Goal: Share content: Contribute content

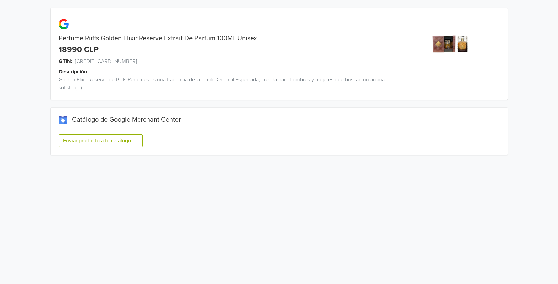
click at [115, 139] on button "Enviar producto a tu catálogo" at bounding box center [101, 140] width 84 height 13
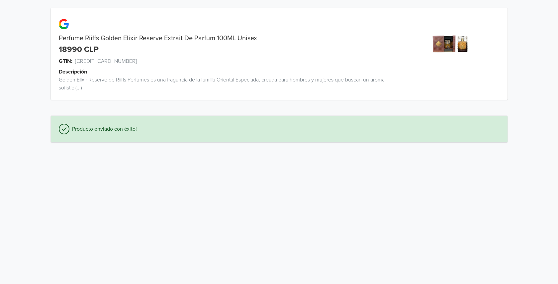
click at [33, 98] on div "Perfume Riiffs Golden Elixir Reserve Extrait De Parfum 100ML Unisex 18990 CLP G…" at bounding box center [279, 75] width 548 height 150
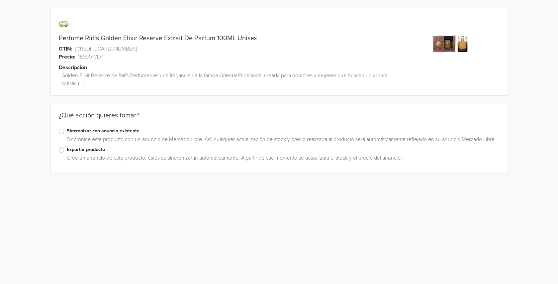
drag, startPoint x: 82, startPoint y: 209, endPoint x: 62, endPoint y: 172, distance: 42.1
click at [82, 180] on html "Perfume Riiffs Golden Elixir Reserve Extrait De Parfum 100ML Unisex GTIN: [CRED…" at bounding box center [279, 90] width 558 height 180
click at [67, 153] on label "Exportar producto" at bounding box center [283, 149] width 433 height 7
click at [0, 0] on input "Exportar producto" at bounding box center [0, 0] width 0 height 0
click at [44, 161] on div "Perfume Riiffs Golden Elixir Reserve Extrait De Parfum 100ML Unisex GTIN: [CRED…" at bounding box center [279, 106] width 548 height 213
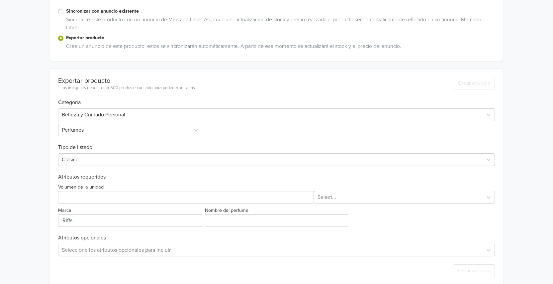
scroll to position [129, 0]
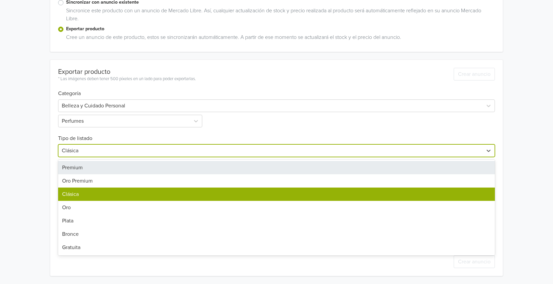
click at [97, 151] on div at bounding box center [271, 150] width 418 height 9
drag, startPoint x: 78, startPoint y: 170, endPoint x: 29, endPoint y: 175, distance: 49.4
click at [77, 170] on div "Premium" at bounding box center [276, 167] width 437 height 13
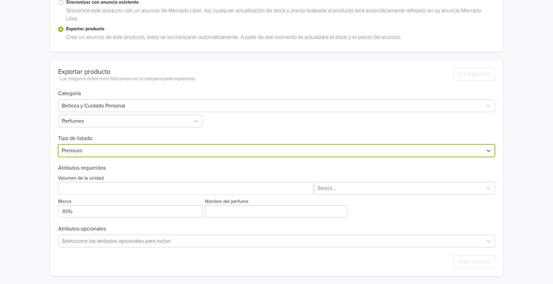
drag, startPoint x: 29, startPoint y: 175, endPoint x: 73, endPoint y: 190, distance: 46.6
click at [30, 175] on div "Perfume Riiffs Golden Elixir Reserve Extrait De Parfum 100ML Unisex GTIN: [CRED…" at bounding box center [276, 77] width 543 height 412
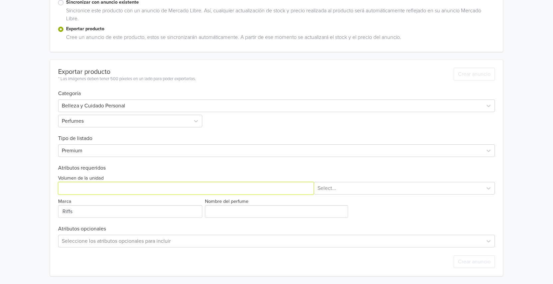
click at [73, 186] on input "Volumen de la unidad" at bounding box center [186, 188] width 256 height 13
type input "100"
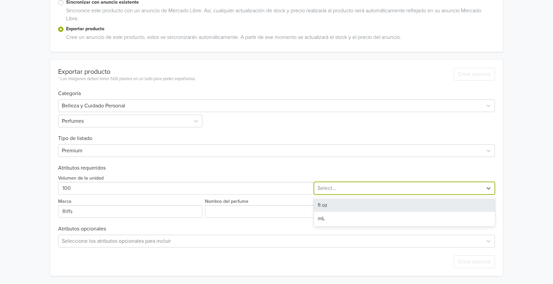
click at [328, 188] on div at bounding box center [399, 187] width 162 height 9
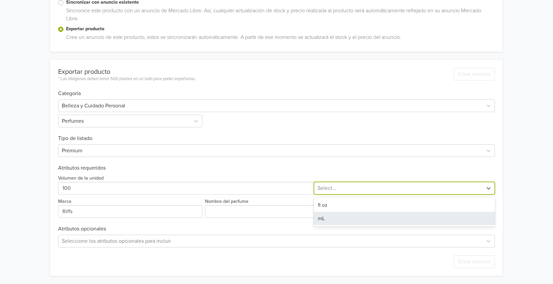
drag, startPoint x: 326, startPoint y: 222, endPoint x: 300, endPoint y: 225, distance: 25.5
click at [325, 222] on div "mL" at bounding box center [404, 218] width 181 height 13
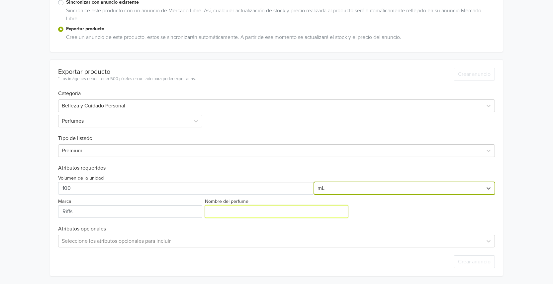
click at [221, 213] on input "Nombre del perfume" at bounding box center [276, 211] width 143 height 13
paste input "Perfume Riiffs Golden Elixir Reserve Extrait De Parfum 100ML"
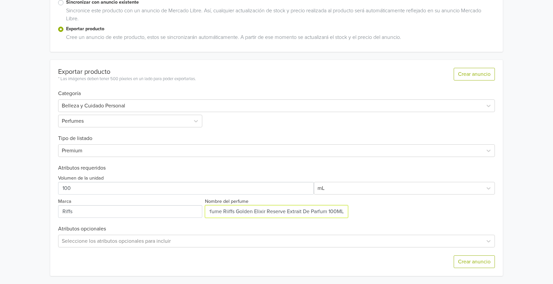
scroll to position [0, 0]
drag, startPoint x: 235, startPoint y: 211, endPoint x: 193, endPoint y: 211, distance: 41.9
click at [193, 211] on div "Volumen de la unidad mL Marca Nombre del perfume" at bounding box center [276, 194] width 437 height 47
drag, startPoint x: 303, startPoint y: 209, endPoint x: 360, endPoint y: 212, distance: 57.2
click at [360, 209] on div "Volumen de la unidad mL Marca Nombre del perfume" at bounding box center [276, 194] width 437 height 47
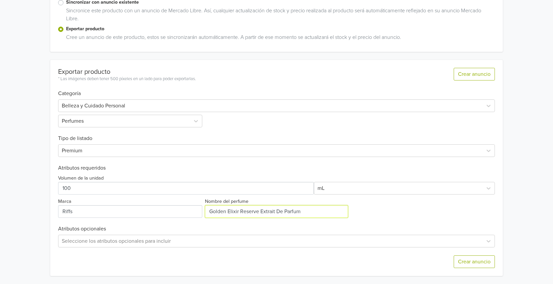
type input "Golden Elixir Reserve Extrait De Parfum"
drag, startPoint x: 392, startPoint y: 210, endPoint x: 309, endPoint y: 214, distance: 83.5
click at [392, 210] on div "Volumen de la unidad mL Marca Nombre del perfume" at bounding box center [276, 194] width 437 height 47
click at [130, 240] on div "Seleccione los atributos opcionales para incluir" at bounding box center [276, 241] width 437 height 13
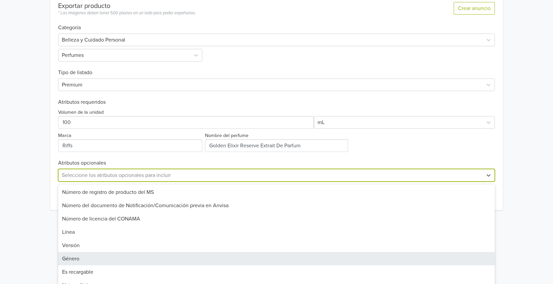
drag, startPoint x: 72, startPoint y: 259, endPoint x: 76, endPoint y: 258, distance: 4.0
click at [72, 259] on div "Género" at bounding box center [276, 258] width 437 height 13
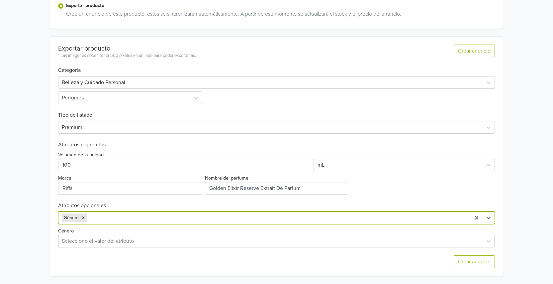
click at [79, 240] on div "Seleccione el valor del atributo" at bounding box center [276, 241] width 437 height 13
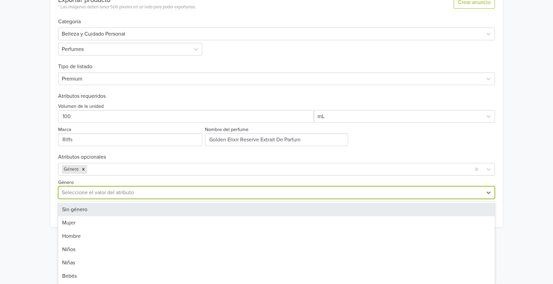
drag, startPoint x: 80, startPoint y: 208, endPoint x: 76, endPoint y: 207, distance: 4.3
click at [80, 207] on div "Sin género" at bounding box center [276, 209] width 437 height 13
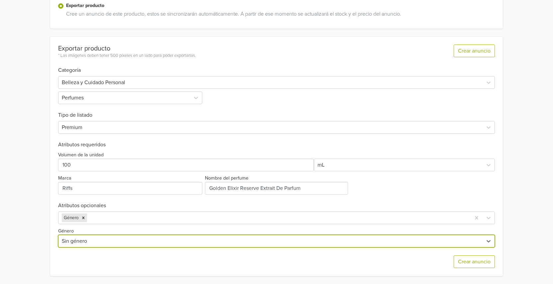
scroll to position [152, 0]
click at [40, 211] on div "Perfume Riiffs Golden Elixir Reserve Extrait De Parfum 100ML Unisex GTIN: [CRED…" at bounding box center [276, 66] width 543 height 436
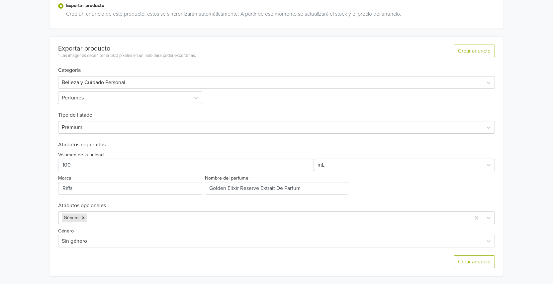
click at [109, 218] on div at bounding box center [277, 217] width 379 height 9
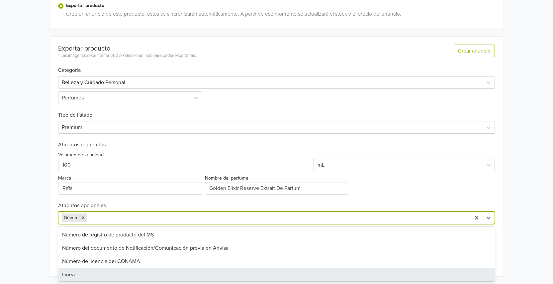
click at [77, 278] on div "Línea" at bounding box center [276, 274] width 437 height 13
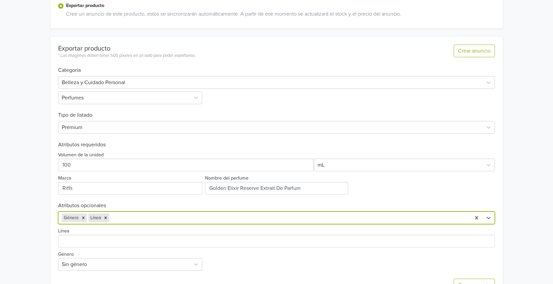
scroll to position [160, 0]
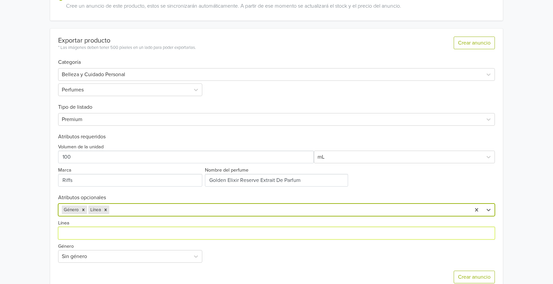
click at [74, 231] on input "Línea" at bounding box center [276, 233] width 437 height 13
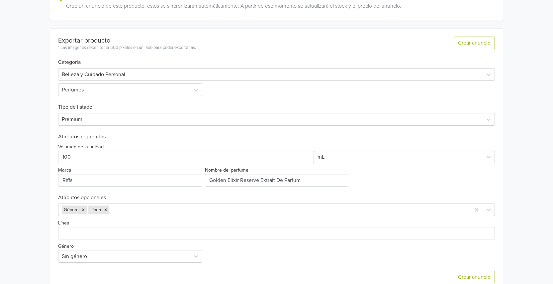
drag, startPoint x: 24, startPoint y: 229, endPoint x: 89, endPoint y: 237, distance: 65.9
click at [24, 229] on div "Perfume Riiffs Golden Elixir Reserve Extrait De Parfum 100ML Unisex GTIN: [CRED…" at bounding box center [276, 69] width 543 height 459
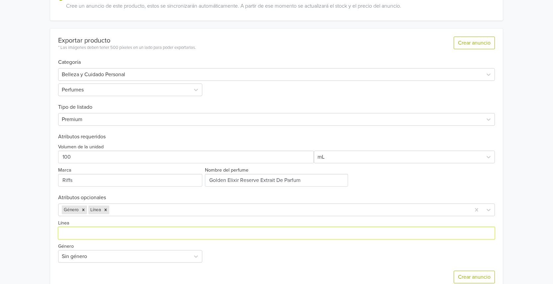
click at [92, 230] on input "Línea" at bounding box center [276, 233] width 437 height 13
paste input "Perfume Riiffs Golden Elixir Reserve Extrait De Parfum 100ML"
drag, startPoint x: 146, startPoint y: 232, endPoint x: 261, endPoint y: 235, distance: 115.3
click at [265, 233] on input "Línea" at bounding box center [276, 233] width 437 height 13
type input "Perfume Riiffs Golden Elixir Reserve"
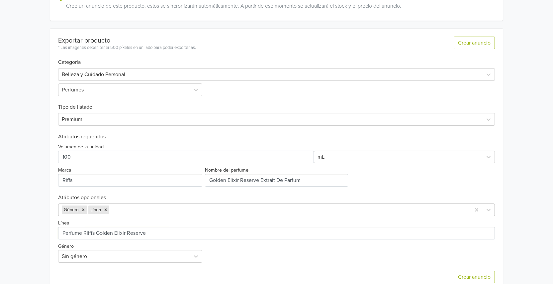
click at [129, 209] on div "Género Línea" at bounding box center [276, 209] width 437 height 13
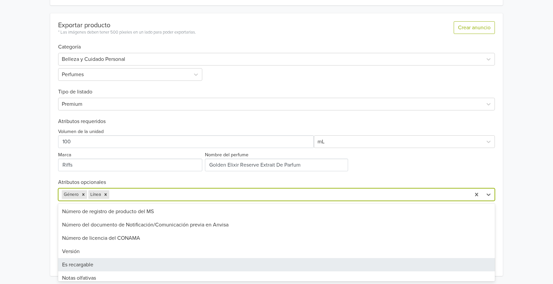
click at [86, 265] on div "Es recargable" at bounding box center [276, 264] width 437 height 13
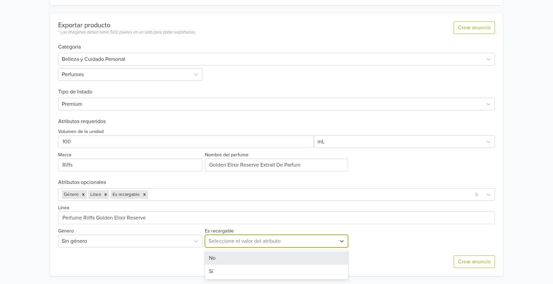
click at [245, 241] on div at bounding box center [271, 240] width 124 height 9
drag, startPoint x: 222, startPoint y: 261, endPoint x: 166, endPoint y: 223, distance: 67.5
click at [221, 261] on div "No" at bounding box center [276, 257] width 143 height 13
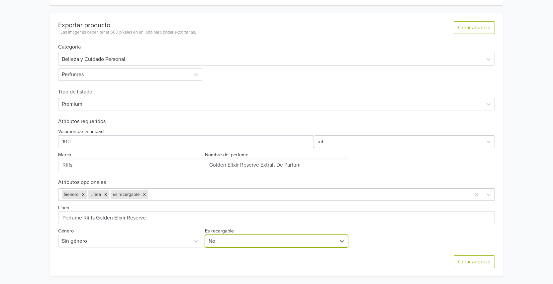
click at [160, 194] on div at bounding box center [309, 194] width 318 height 9
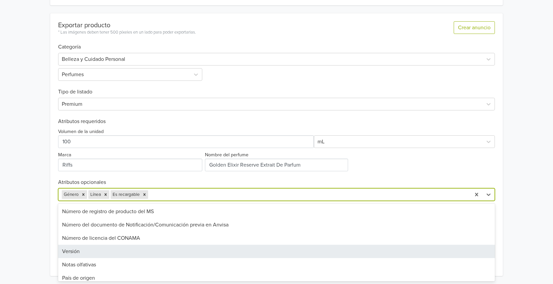
click at [87, 252] on div "Versión" at bounding box center [276, 251] width 437 height 13
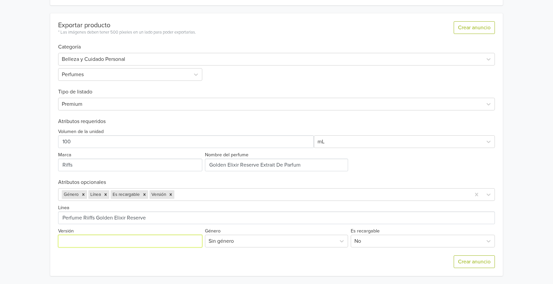
click at [95, 243] on input "Versión" at bounding box center [130, 241] width 144 height 13
type input "Original"
click at [191, 197] on div at bounding box center [322, 194] width 292 height 9
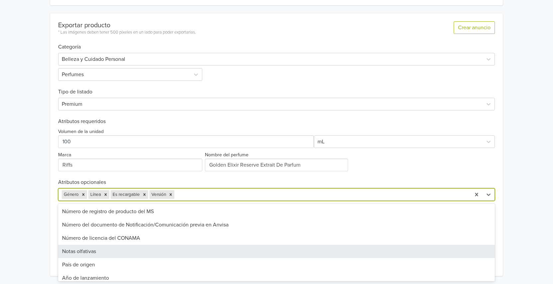
drag, startPoint x: 40, startPoint y: 231, endPoint x: 57, endPoint y: 230, distance: 17.6
click at [40, 230] on div "Perfume Riiffs Golden Elixir Reserve Extrait De Parfum 100ML Unisex GTIN: [CRED…" at bounding box center [276, 54] width 543 height 459
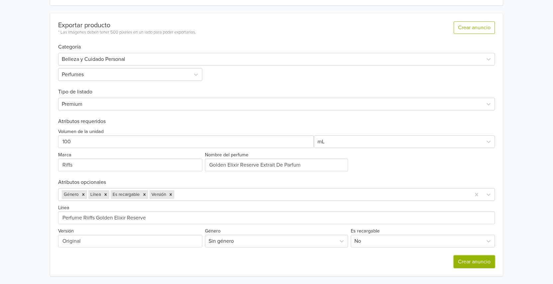
click at [467, 264] on button "Crear anuncio" at bounding box center [474, 261] width 41 height 13
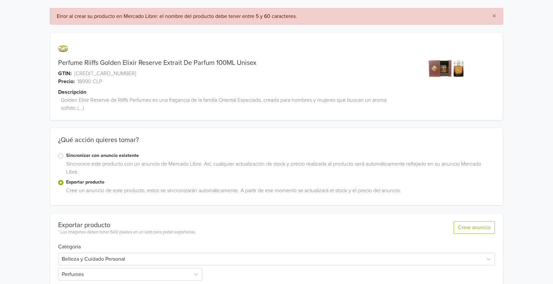
click at [22, 28] on div "× Error al crear su producto en Mercado Libre: el nombre del producto debe tene…" at bounding box center [276, 242] width 543 height 484
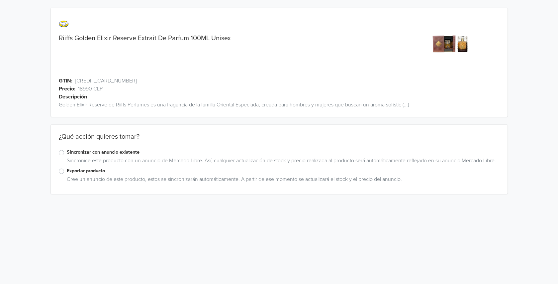
click at [19, 124] on div "Riiffs Golden Elixir Reserve Extrait De Parfum 100ML Unisex GTIN: 6297001574058…" at bounding box center [279, 101] width 548 height 202
drag, startPoint x: 61, startPoint y: 180, endPoint x: 39, endPoint y: 175, distance: 22.4
click at [67, 174] on label "Exportar producto" at bounding box center [283, 170] width 433 height 7
click at [0, 0] on input "Exportar producto" at bounding box center [0, 0] width 0 height 0
click at [39, 175] on div "Riiffs Golden Elixir Reserve Extrait De Parfum 100ML Unisex GTIN: 6297001574058…" at bounding box center [279, 117] width 548 height 234
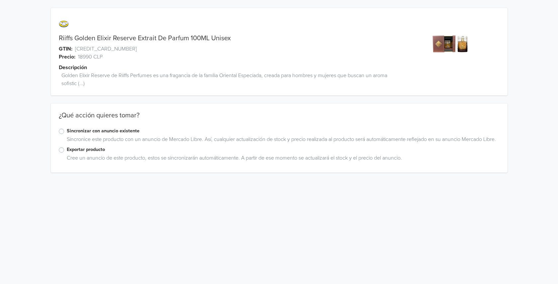
drag, startPoint x: 62, startPoint y: 156, endPoint x: 29, endPoint y: 163, distance: 33.9
click at [67, 153] on label "Exportar producto" at bounding box center [283, 149] width 433 height 7
click at [0, 0] on input "Exportar producto" at bounding box center [0, 0] width 0 height 0
click at [29, 163] on div "Riiffs Golden Elixir Reserve Extrait De Parfum 100ML Unisex GTIN: 6297001574058…" at bounding box center [279, 106] width 548 height 213
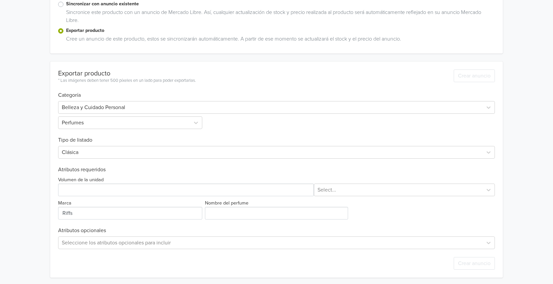
scroll to position [129, 0]
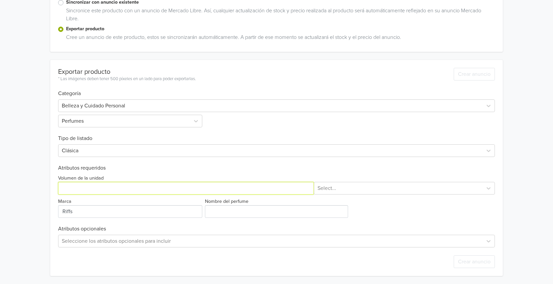
click at [88, 185] on input "Volumen de la unidad" at bounding box center [186, 188] width 256 height 13
type input "100"
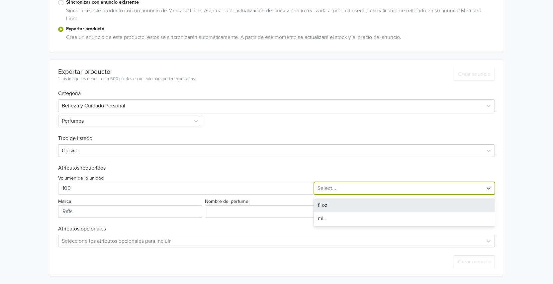
click at [342, 194] on div "Select..." at bounding box center [398, 188] width 168 height 12
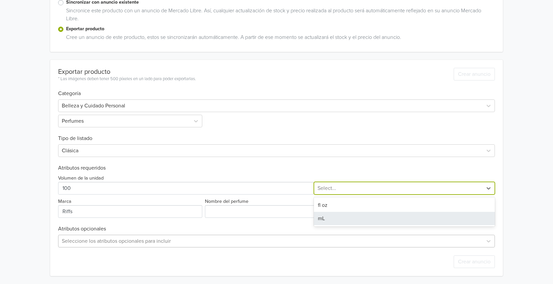
drag, startPoint x: 330, startPoint y: 215, endPoint x: 307, endPoint y: 240, distance: 33.6
click at [330, 215] on div "mL" at bounding box center [404, 218] width 181 height 13
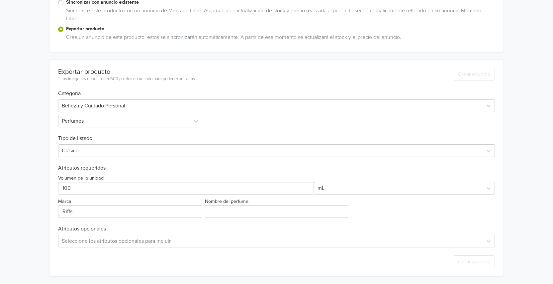
drag, startPoint x: 282, startPoint y: 230, endPoint x: 230, endPoint y: 217, distance: 53.2
click at [282, 230] on h6 "Atributos opcionales" at bounding box center [276, 229] width 437 height 6
click at [225, 215] on input "Nombre del perfume" at bounding box center [276, 211] width 143 height 13
paste input "Perfume Riiffs Golden Elixir Reserve Extrait De Parfum 100ML"
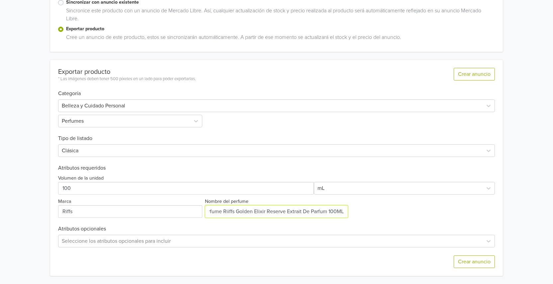
scroll to position [0, 0]
drag, startPoint x: 236, startPoint y: 212, endPoint x: 186, endPoint y: 209, distance: 49.9
click at [186, 209] on div "Volumen de la unidad mL Marca Nombre del perfume" at bounding box center [276, 194] width 437 height 47
drag, startPoint x: 259, startPoint y: 212, endPoint x: 337, endPoint y: 212, distance: 78.8
click at [337, 212] on input "Nombre del perfume" at bounding box center [276, 211] width 143 height 13
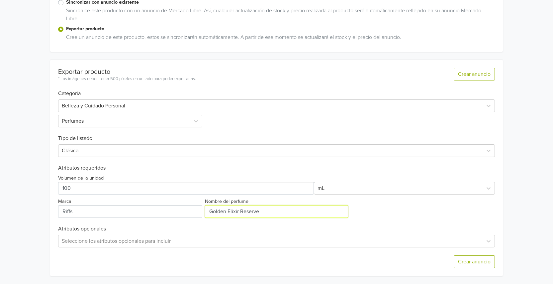
type input "Golden Elixir Reserve"
click at [407, 208] on div "Volumen de la unidad mL Marca Nombre del perfume" at bounding box center [276, 194] width 437 height 47
click at [109, 241] on div "Seleccione los atributos opcionales para incluir" at bounding box center [276, 241] width 437 height 13
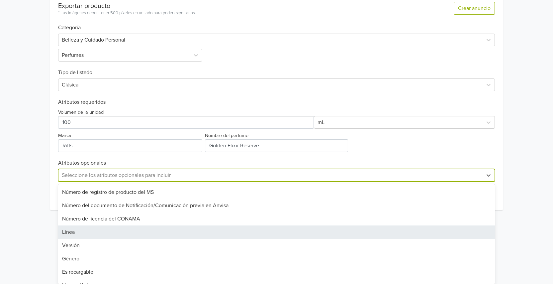
click at [66, 231] on div "Línea" at bounding box center [276, 231] width 437 height 13
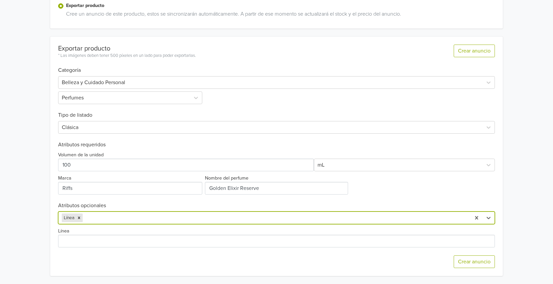
scroll to position [152, 0]
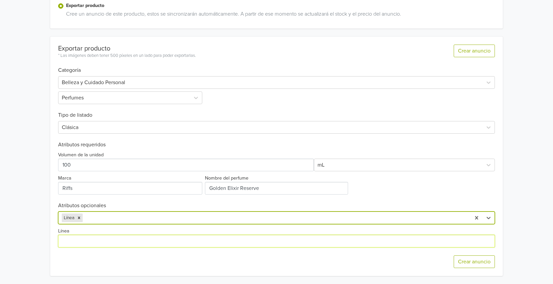
click at [82, 236] on input "Línea" at bounding box center [276, 241] width 437 height 13
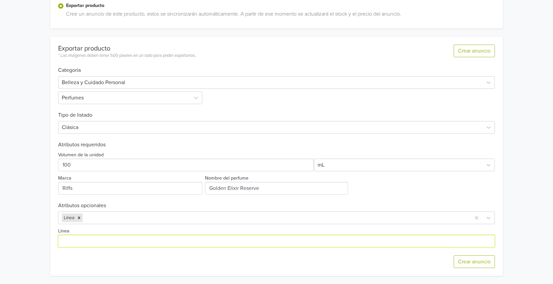
click at [81, 241] on input "Línea" at bounding box center [276, 241] width 437 height 13
paste input "Perfume Riiffs Golden Elixir Reserve Extrait De Parfum 100ML"
drag, startPoint x: 87, startPoint y: 241, endPoint x: 40, endPoint y: 241, distance: 47.5
click at [40, 241] on div "Riiffs Golden Elixir Reserve Extrait De Parfum 100ML Unisex GTIN: 6297001574058…" at bounding box center [276, 66] width 543 height 436
drag, startPoint x: 92, startPoint y: 240, endPoint x: 222, endPoint y: 242, distance: 129.9
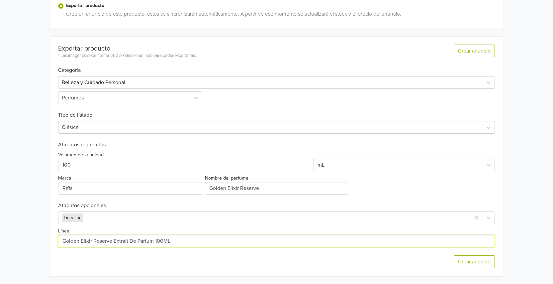
click at [220, 242] on input "Línea" at bounding box center [276, 241] width 437 height 13
type input "Golden Elixir"
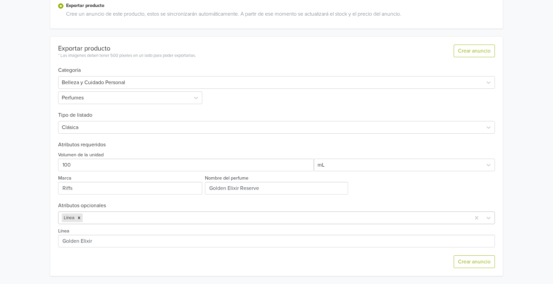
click at [102, 215] on div at bounding box center [275, 217] width 383 height 9
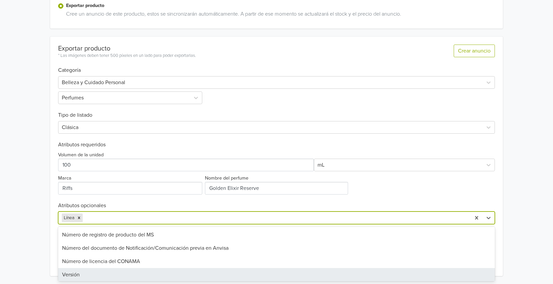
drag, startPoint x: 67, startPoint y: 274, endPoint x: 86, endPoint y: 265, distance: 21.7
click at [66, 274] on div "Versión" at bounding box center [276, 274] width 437 height 13
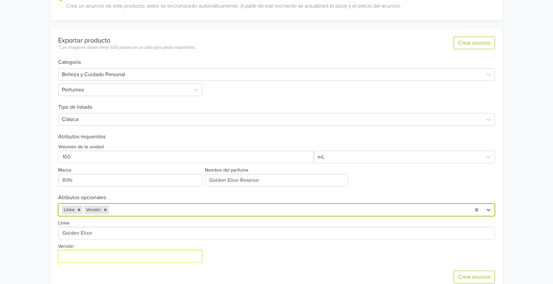
drag, startPoint x: 74, startPoint y: 255, endPoint x: 82, endPoint y: 251, distance: 8.6
click at [75, 255] on input "Versión" at bounding box center [130, 256] width 144 height 13
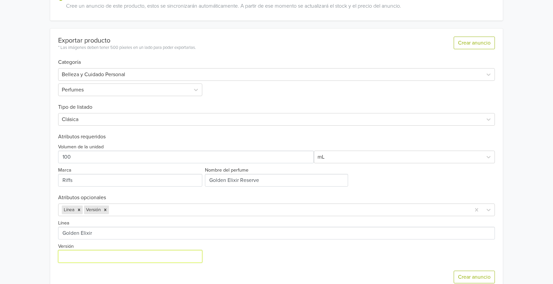
type input "Original"
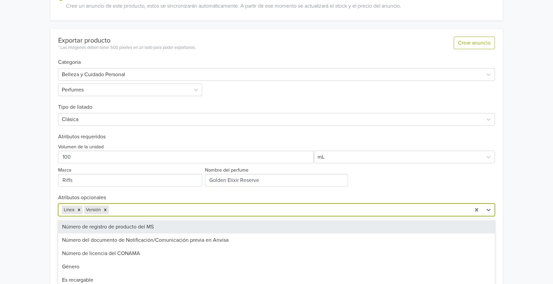
scroll to position [175, 0]
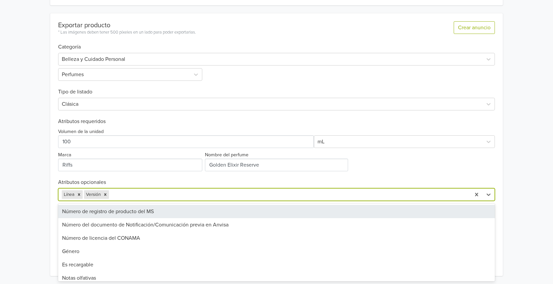
click at [119, 201] on div "29 results available. Use Up and Down to choose options, press Enter to select …" at bounding box center [276, 194] width 437 height 13
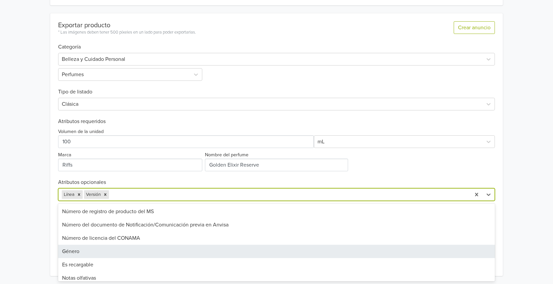
drag, startPoint x: 80, startPoint y: 254, endPoint x: 97, endPoint y: 252, distance: 17.3
click at [80, 253] on div "Género" at bounding box center [276, 251] width 437 height 13
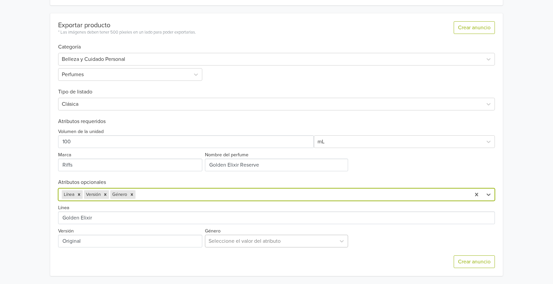
scroll to position [224, 0]
click at [253, 243] on div "Seleccione el valor del atributo" at bounding box center [276, 241] width 143 height 13
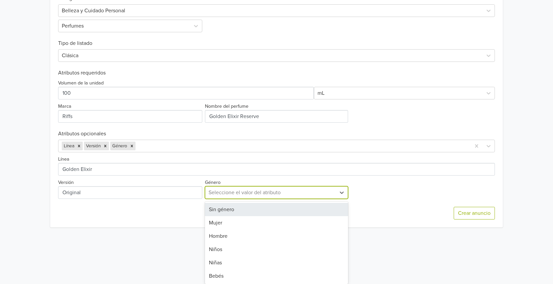
click at [225, 207] on div "Sin género" at bounding box center [276, 209] width 143 height 13
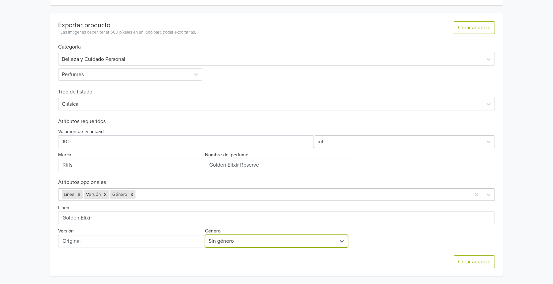
click at [159, 196] on div at bounding box center [302, 194] width 331 height 9
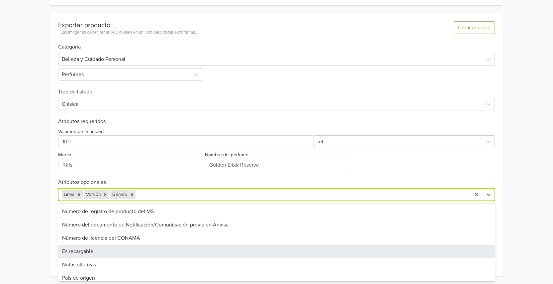
click at [107, 253] on div "Es recargable" at bounding box center [276, 251] width 437 height 13
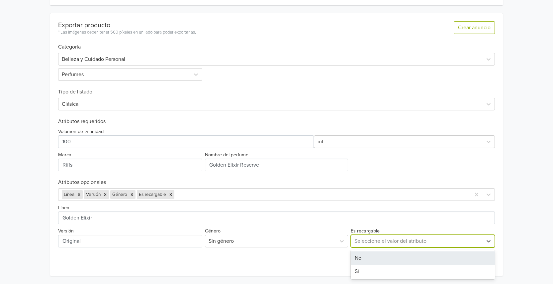
click at [362, 240] on div at bounding box center [417, 240] width 125 height 9
click at [365, 259] on div "No" at bounding box center [423, 257] width 144 height 13
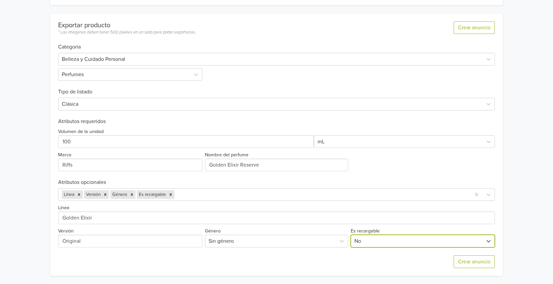
drag, startPoint x: 341, startPoint y: 262, endPoint x: 421, endPoint y: 260, distance: 80.4
click at [344, 261] on div "Crear anuncio" at bounding box center [276, 261] width 437 height 29
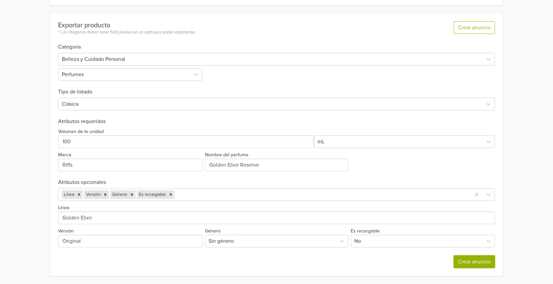
click at [464, 265] on button "Crear anuncio" at bounding box center [474, 261] width 41 height 13
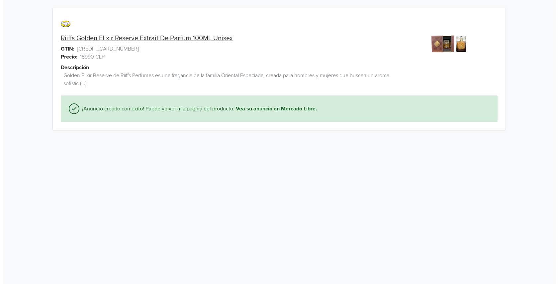
scroll to position [0, 0]
drag, startPoint x: 208, startPoint y: 167, endPoint x: 213, endPoint y: 165, distance: 5.8
click at [210, 138] on html "Riiffs Golden Elixir Reserve Extrait De Parfum 100ML Unisex GTIN: 6297001574058…" at bounding box center [279, 69] width 558 height 138
drag, startPoint x: 22, startPoint y: 47, endPoint x: 224, endPoint y: 40, distance: 201.8
click at [24, 47] on div "Riiffs Golden Elixir Reserve Extrait De Parfum 100ML Unisex GTIN: 6297001574058…" at bounding box center [279, 69] width 548 height 138
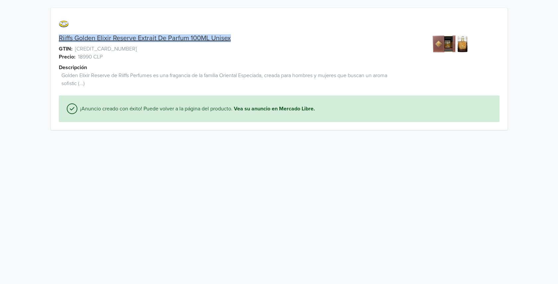
drag, startPoint x: 231, startPoint y: 41, endPoint x: 33, endPoint y: 46, distance: 197.5
click at [42, 40] on div "Riiffs Golden Elixir Reserve Extrait De Parfum 100ML Unisex GTIN: 6297001574058…" at bounding box center [279, 69] width 548 height 138
copy link "Riiffs Golden Elixir Reserve Extrait De Parfum 100ML Unisex"
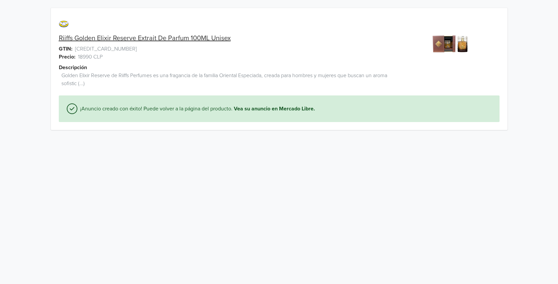
drag, startPoint x: 26, startPoint y: 49, endPoint x: 21, endPoint y: 6, distance: 43.2
click at [26, 45] on div "Riiffs Golden Elixir Reserve Extrait De Parfum 100ML Unisex GTIN: 6297001574058…" at bounding box center [279, 69] width 548 height 138
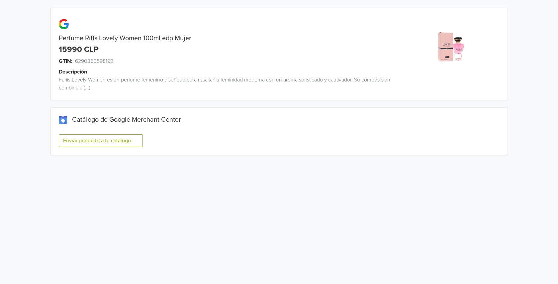
click at [95, 142] on button "Enviar producto a tu catálogo" at bounding box center [101, 140] width 84 height 13
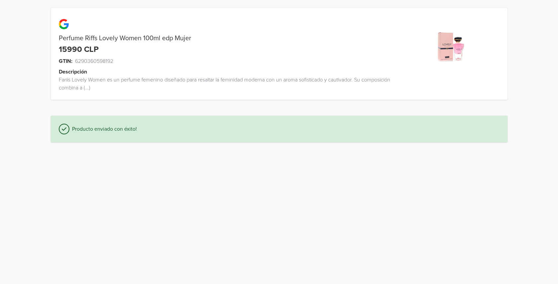
drag, startPoint x: 39, startPoint y: 138, endPoint x: 34, endPoint y: 134, distance: 6.2
click at [39, 137] on div "Perfume Riffs Lovely Women 100ml edp Mujer 15990 CLP GTIN: 6290360598192 Descri…" at bounding box center [279, 75] width 548 height 150
